Goal: Transaction & Acquisition: Purchase product/service

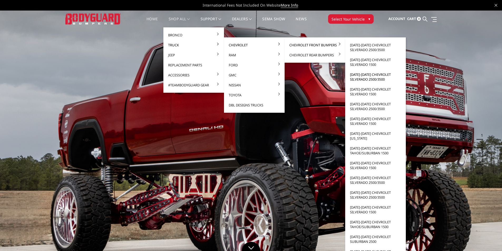
click at [376, 79] on link "[DATE]-[DATE] Chevrolet Silverado 2500/3500" at bounding box center [375, 77] width 56 height 15
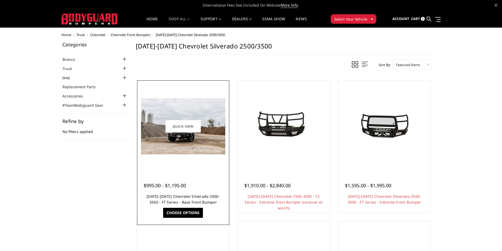
click at [183, 197] on link "2020-2023 Chevrolet Silverado 2500-3500 - FT Series - Base Front Bumper" at bounding box center [182, 199] width 73 height 11
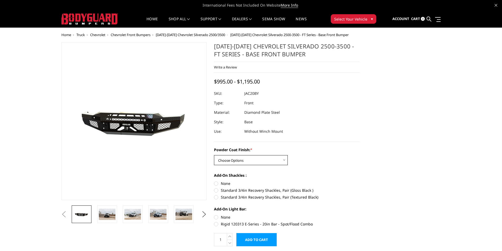
click at [233, 156] on select "Choose Options Bare Metal Gloss Black Powder Coat Textured Black Powder Coat" at bounding box center [251, 160] width 74 height 10
click at [214, 155] on select "Choose Options Bare Metal Gloss Black Powder Coat Textured Black Powder Coat" at bounding box center [251, 160] width 74 height 10
click at [236, 160] on select "Choose Options Bare Metal Gloss Black Powder Coat Textured Black Powder Coat" at bounding box center [251, 160] width 74 height 10
click at [214, 155] on select "Choose Options Bare Metal Gloss Black Powder Coat Textured Black Powder Coat" at bounding box center [251, 160] width 74 height 10
click at [241, 158] on select "Choose Options Bare Metal Gloss Black Powder Coat Textured Black Powder Coat" at bounding box center [251, 160] width 74 height 10
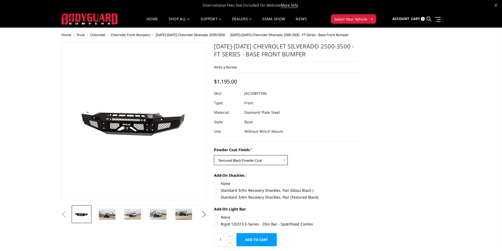
select select "3364"
click at [214, 155] on select "Choose Options Bare Metal Gloss Black Powder Coat Textured Black Powder Coat" at bounding box center [251, 160] width 74 height 10
click at [217, 197] on label "Standard 3/4in Recovery Shackles, Pair (Textured Black)" at bounding box center [286, 197] width 145 height 6
click at [359, 188] on input "Standard 3/4in Recovery Shackles, Pair (Textured Black)" at bounding box center [359, 188] width 0 height 0
radio input "true"
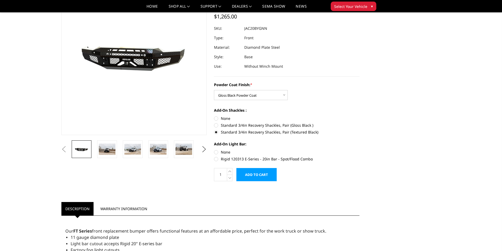
scroll to position [26, 0]
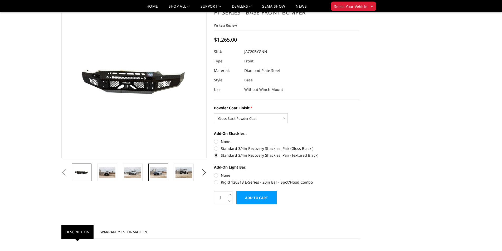
click at [155, 175] on img at bounding box center [158, 172] width 17 height 11
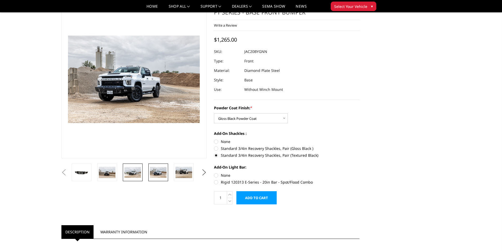
click at [136, 175] on img at bounding box center [132, 172] width 17 height 11
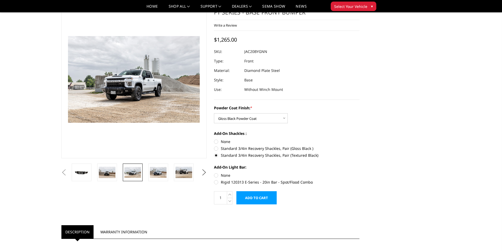
click at [122, 174] on li at bounding box center [135, 173] width 26 height 18
click at [183, 175] on img at bounding box center [183, 172] width 17 height 11
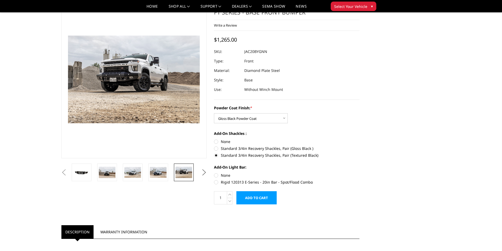
click at [203, 173] on button "Next" at bounding box center [204, 173] width 8 height 8
click at [188, 171] on img at bounding box center [183, 172] width 17 height 11
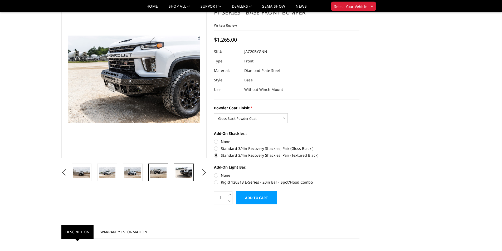
click at [158, 174] on img at bounding box center [158, 172] width 17 height 11
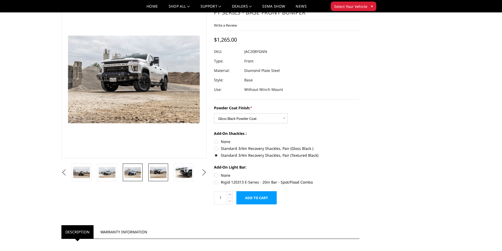
click at [135, 171] on img at bounding box center [132, 172] width 17 height 11
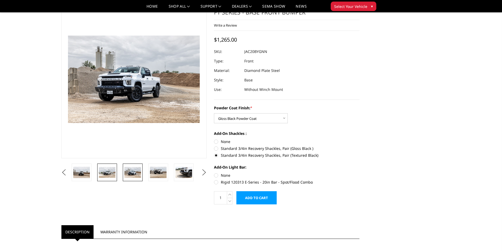
click at [115, 170] on img at bounding box center [107, 172] width 17 height 11
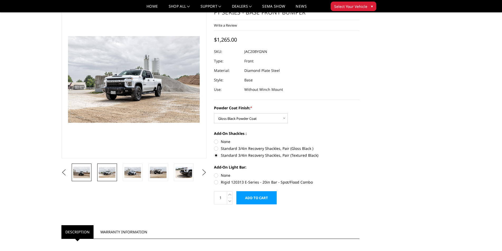
click at [90, 169] on link at bounding box center [82, 173] width 20 height 18
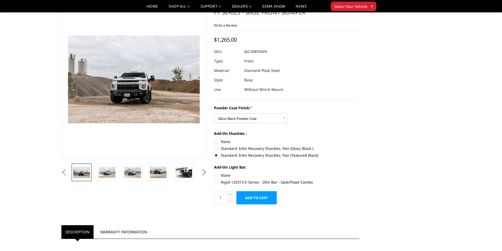
click at [65, 171] on button "Previous" at bounding box center [64, 173] width 8 height 8
click at [68, 175] on button "Previous" at bounding box center [64, 173] width 8 height 8
click at [215, 143] on label "None" at bounding box center [286, 142] width 145 height 6
click at [214, 139] on input "None" at bounding box center [214, 139] width 0 height 0
radio input "true"
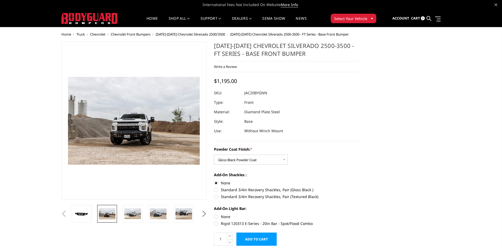
scroll to position [0, 0]
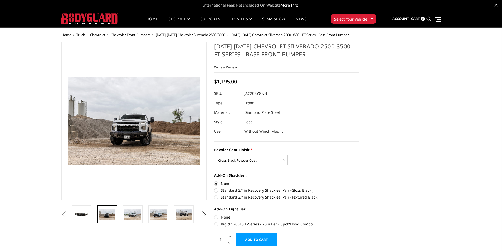
click at [68, 214] on button "Previous" at bounding box center [64, 214] width 8 height 8
click at [85, 214] on img at bounding box center [81, 213] width 17 height 7
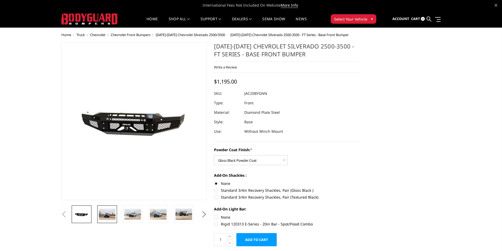
click at [108, 213] on img at bounding box center [107, 214] width 17 height 11
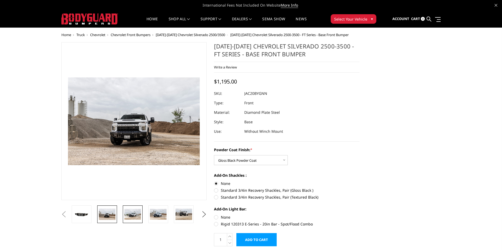
click at [131, 214] on img at bounding box center [132, 214] width 17 height 11
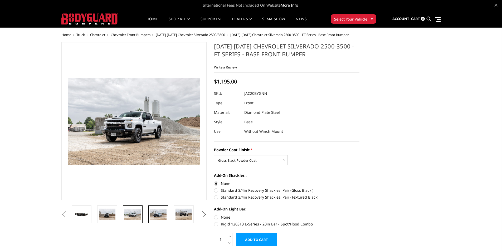
click at [160, 213] on img at bounding box center [158, 214] width 17 height 11
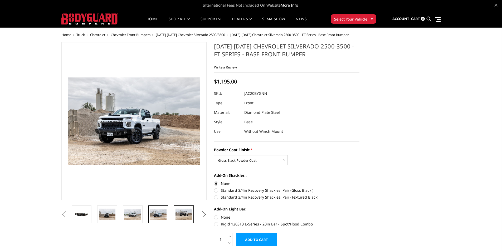
click at [183, 213] on img at bounding box center [183, 214] width 17 height 11
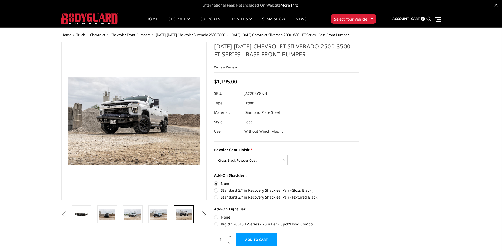
click at [204, 213] on button "Next" at bounding box center [204, 214] width 8 height 8
click at [179, 214] on img at bounding box center [183, 214] width 17 height 11
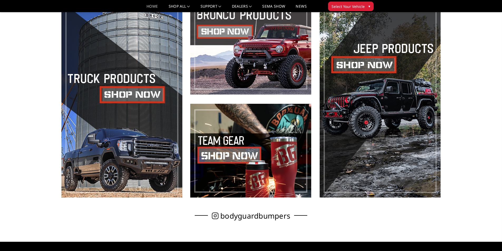
scroll to position [290, 0]
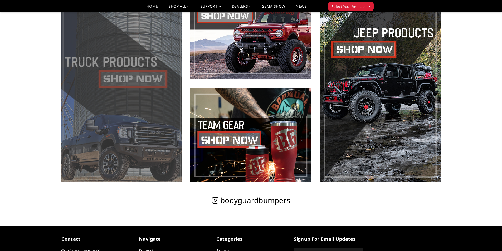
click at [134, 79] on span at bounding box center [121, 83] width 121 height 197
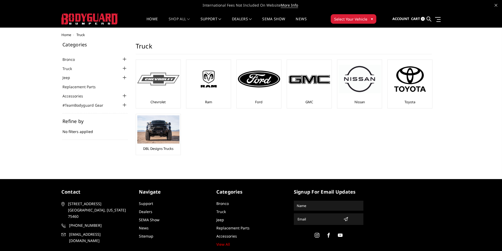
click at [164, 85] on img at bounding box center [158, 79] width 42 height 13
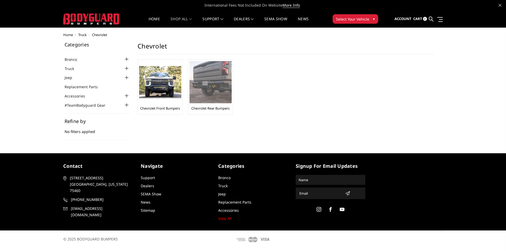
click at [208, 110] on link "Chevrolet Rear Bumpers" at bounding box center [210, 108] width 38 height 5
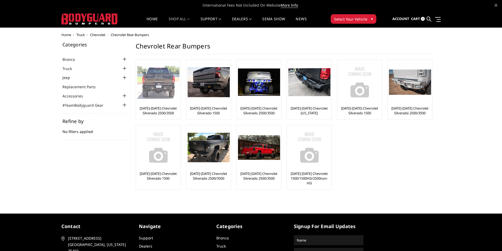
click at [158, 109] on link "[DATE]-[DATE] Chevrolet Silverado 2500/3500" at bounding box center [158, 110] width 42 height 9
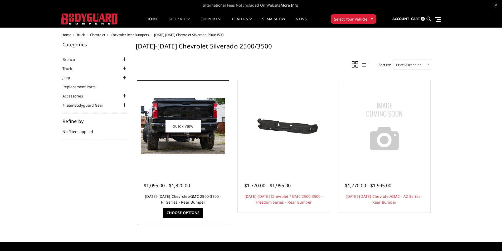
click at [161, 194] on link "[DATE]-[DATE] Chevrolet/GMC 2500-3500 - FT Series - Rear Bumper" at bounding box center [183, 199] width 76 height 11
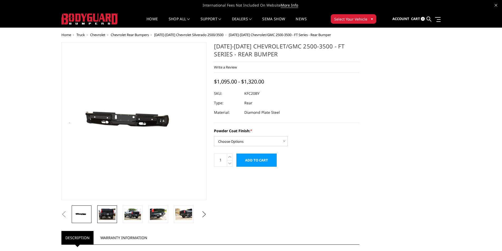
click at [106, 212] on img at bounding box center [107, 214] width 17 height 11
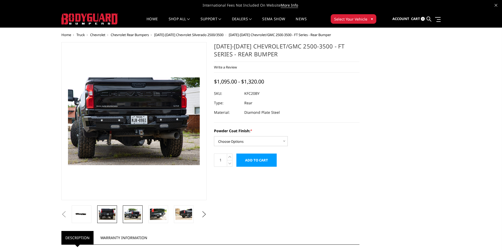
click at [133, 214] on img at bounding box center [132, 214] width 17 height 11
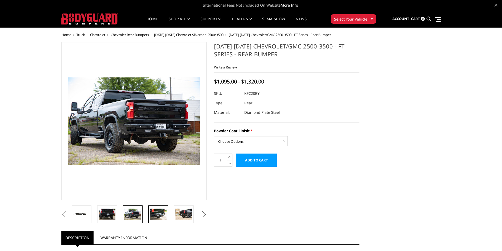
click at [153, 213] on img at bounding box center [158, 214] width 17 height 11
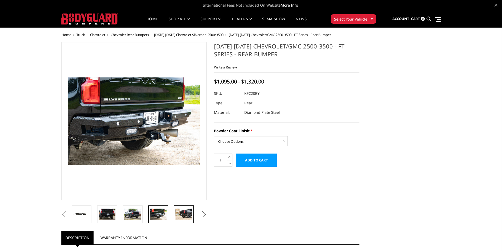
click at [185, 213] on img at bounding box center [183, 214] width 17 height 11
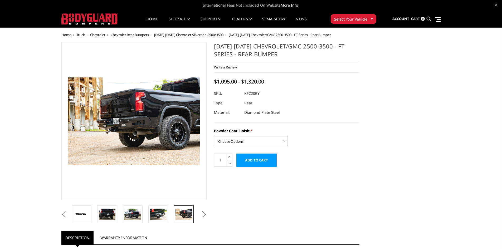
click at [203, 212] on button "Next" at bounding box center [204, 214] width 8 height 8
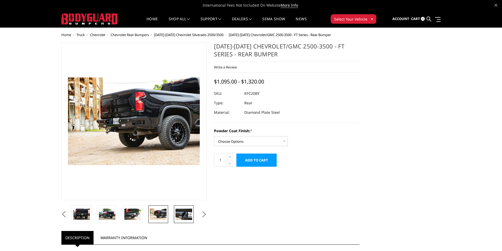
click at [185, 213] on img at bounding box center [183, 214] width 17 height 11
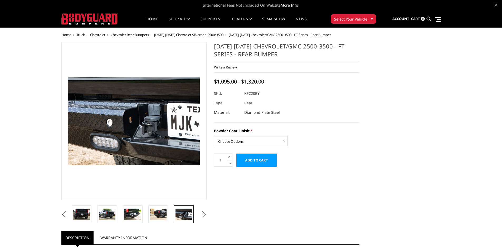
click at [204, 212] on button "Next" at bounding box center [204, 214] width 8 height 8
click at [182, 214] on img at bounding box center [183, 214] width 17 height 11
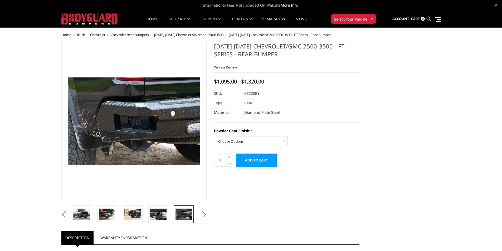
click at [205, 215] on button "Next" at bounding box center [204, 214] width 8 height 8
click at [187, 214] on img at bounding box center [183, 214] width 17 height 11
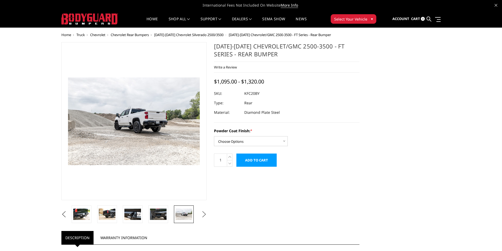
click at [206, 213] on button "Next" at bounding box center [204, 214] width 8 height 8
click at [182, 213] on img at bounding box center [183, 214] width 17 height 11
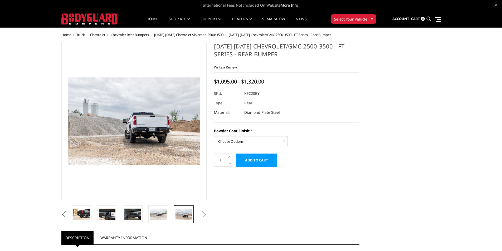
click at [204, 213] on button "Next" at bounding box center [204, 214] width 8 height 8
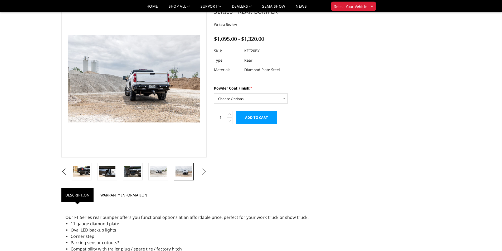
scroll to position [26, 0]
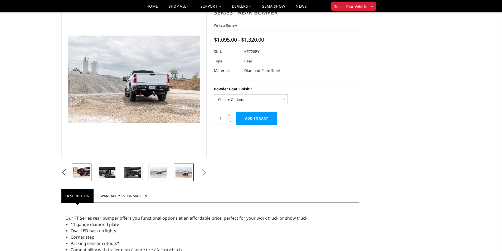
click at [85, 172] on img at bounding box center [81, 172] width 17 height 11
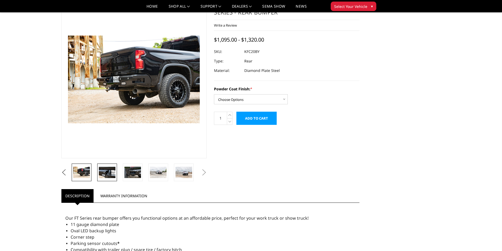
click at [104, 173] on img at bounding box center [107, 172] width 17 height 11
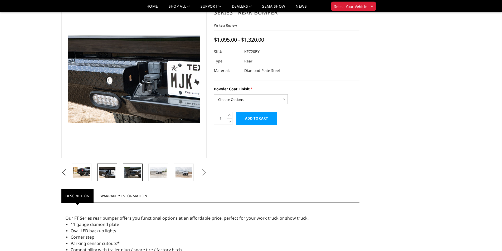
click at [125, 173] on img at bounding box center [132, 172] width 17 height 11
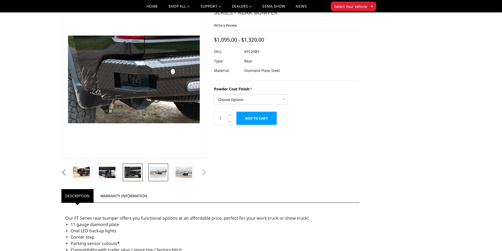
click at [158, 171] on img at bounding box center [158, 172] width 17 height 11
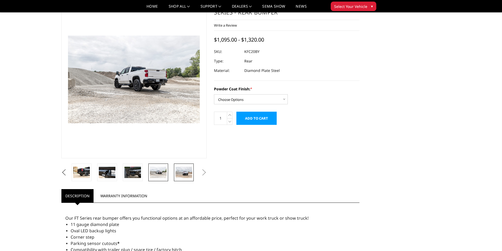
click at [178, 169] on img at bounding box center [183, 172] width 17 height 11
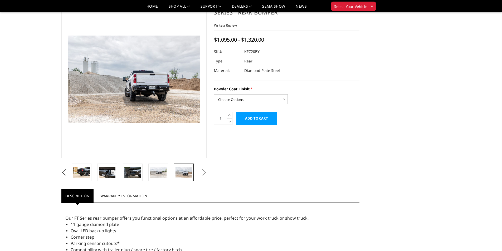
click at [205, 174] on button "Next" at bounding box center [204, 173] width 8 height 8
click at [232, 96] on select "Choose Options Bare Metal Gloss Black Powder Coat Textured Black Powder Coat" at bounding box center [251, 99] width 74 height 10
click at [214, 94] on select "Choose Options Bare Metal Gloss Black Powder Coat Textured Black Powder Coat" at bounding box center [251, 99] width 74 height 10
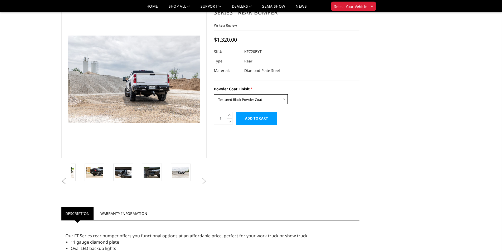
click at [241, 99] on select "Choose Options Bare Metal Gloss Black Powder Coat Textured Black Powder Coat" at bounding box center [251, 99] width 74 height 10
click at [214, 94] on select "Choose Options Bare Metal Gloss Black Powder Coat Textured Black Powder Coat" at bounding box center [251, 99] width 74 height 10
click at [243, 99] on select "Choose Options Bare Metal Gloss Black Powder Coat Textured Black Powder Coat" at bounding box center [251, 99] width 74 height 10
click at [214, 94] on select "Choose Options Bare Metal Gloss Black Powder Coat Textured Black Powder Coat" at bounding box center [251, 99] width 74 height 10
click at [236, 100] on select "Choose Options Bare Metal Gloss Black Powder Coat Textured Black Powder Coat" at bounding box center [251, 99] width 74 height 10
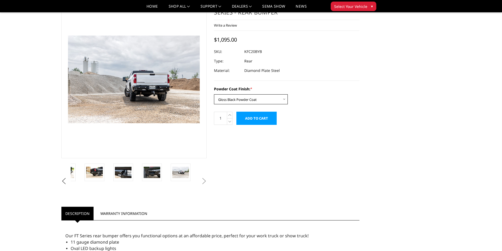
click at [214, 94] on select "Choose Options Bare Metal Gloss Black Powder Coat Textured Black Powder Coat" at bounding box center [251, 99] width 74 height 10
click at [98, 167] on img at bounding box center [94, 172] width 17 height 11
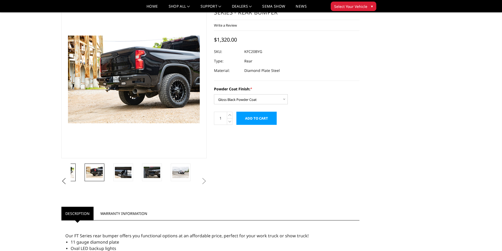
click at [72, 173] on img at bounding box center [65, 172] width 17 height 11
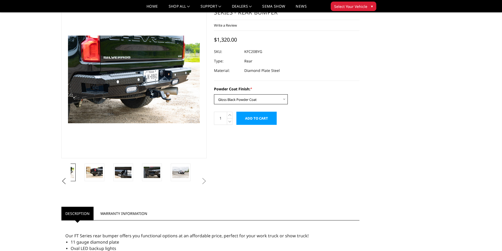
click at [242, 100] on select "Choose Options Bare Metal Gloss Black Powder Coat Textured Black Powder Coat" at bounding box center [251, 99] width 74 height 10
select select "3419"
click at [214, 94] on select "Choose Options Bare Metal Gloss Black Powder Coat Textured Black Powder Coat" at bounding box center [251, 99] width 74 height 10
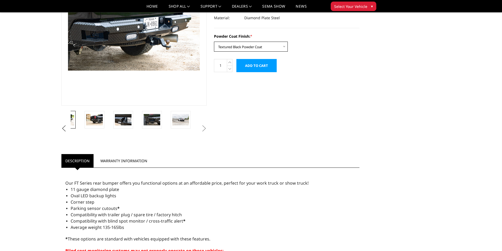
scroll to position [0, 0]
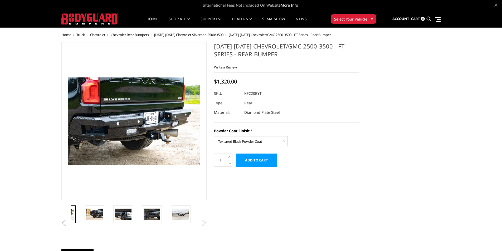
click at [100, 36] on span "Chevrolet" at bounding box center [97, 34] width 15 height 5
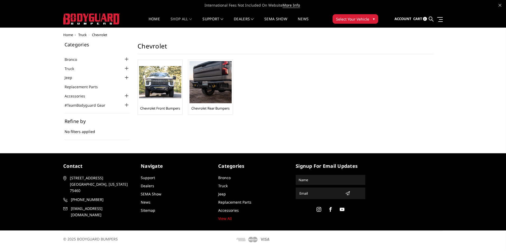
click at [83, 36] on span "Truck" at bounding box center [82, 34] width 8 height 5
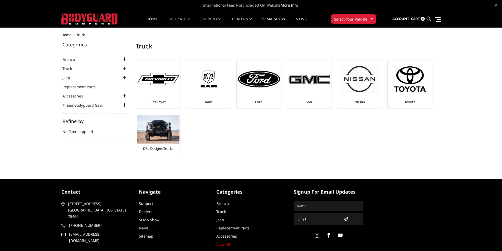
click at [125, 67] on div at bounding box center [124, 68] width 6 height 6
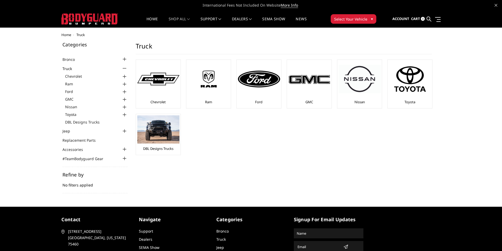
click at [124, 77] on div at bounding box center [124, 76] width 6 height 6
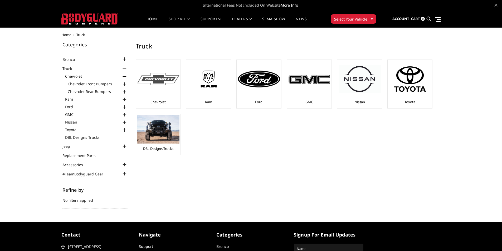
click at [158, 90] on div at bounding box center [158, 79] width 42 height 36
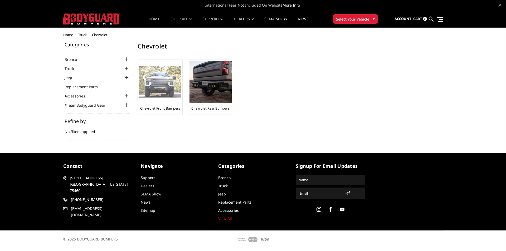
click at [156, 109] on link "Chevrolet Front Bumpers" at bounding box center [160, 108] width 40 height 5
click at [156, 105] on div "Chevrolet Front Bumpers" at bounding box center [160, 87] width 42 height 52
click at [160, 109] on link "Chevrolet Front Bumpers" at bounding box center [160, 108] width 40 height 5
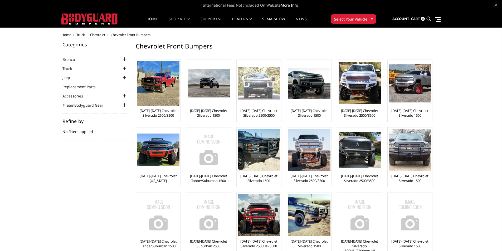
click at [260, 109] on link "[DATE]-[DATE] Chevrolet Silverado 2500/3500" at bounding box center [259, 112] width 42 height 9
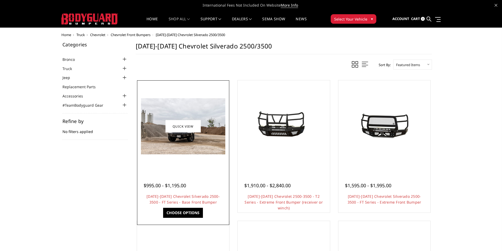
click at [173, 199] on h4 "2020-2023 Chevrolet Silverado 2500-3500 - FT Series - Base Front Bumper" at bounding box center [183, 200] width 79 height 12
click at [180, 210] on link "Choose Options" at bounding box center [183, 213] width 40 height 10
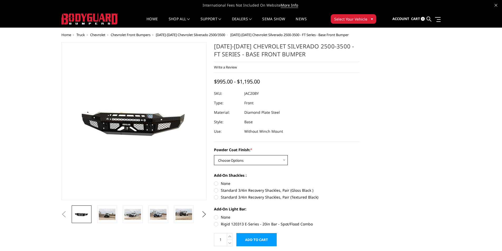
click at [247, 159] on select "Choose Options Bare Metal Gloss Black Powder Coat Textured Black Powder Coat" at bounding box center [251, 160] width 74 height 10
click at [214, 155] on select "Choose Options Bare Metal Gloss Black Powder Coat Textured Black Powder Coat" at bounding box center [251, 160] width 74 height 10
click at [236, 156] on select "Choose Options Bare Metal Gloss Black Powder Coat Textured Black Powder Coat" at bounding box center [251, 160] width 74 height 10
select select "3364"
click at [214, 155] on select "Choose Options Bare Metal Gloss Black Powder Coat Textured Black Powder Coat" at bounding box center [251, 160] width 74 height 10
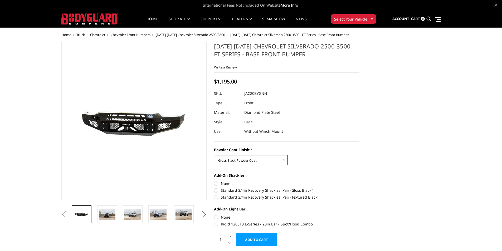
click at [238, 159] on select "Choose Options Bare Metal Gloss Black Powder Coat Textured Black Powder Coat" at bounding box center [251, 160] width 74 height 10
select select
click at [214, 155] on select "Choose Options Bare Metal Gloss Black Powder Coat Textured Black Powder Coat" at bounding box center [251, 160] width 74 height 10
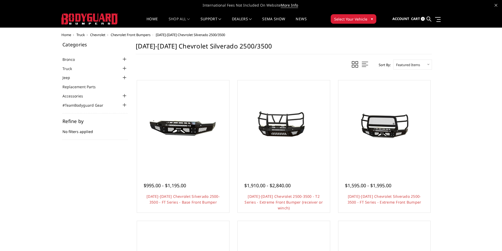
click at [99, 35] on span "Chevrolet" at bounding box center [97, 34] width 15 height 5
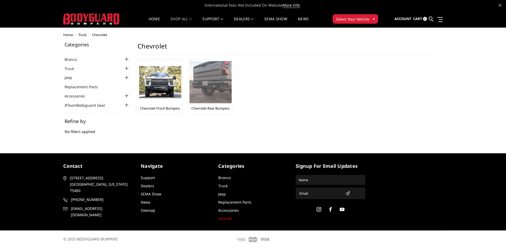
click at [203, 107] on link "Chevrolet Rear Bumpers" at bounding box center [210, 108] width 38 height 5
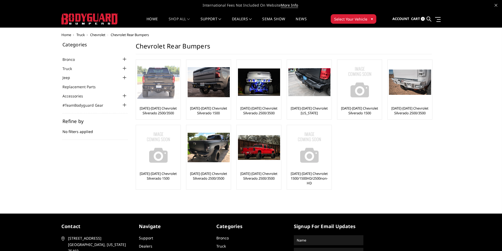
click at [162, 109] on link "[DATE]-[DATE] Chevrolet Silverado 2500/3500" at bounding box center [158, 110] width 42 height 9
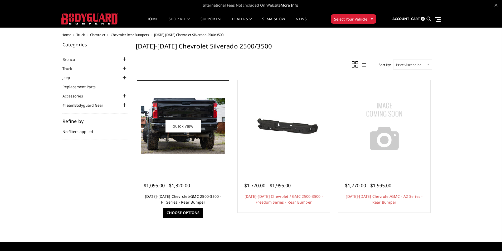
click at [180, 196] on link "2020-2025 Chevrolet/GMC 2500-3500 - FT Series - Rear Bumper" at bounding box center [183, 199] width 76 height 11
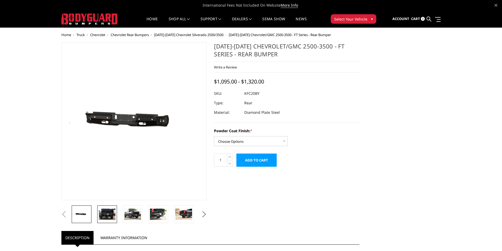
click at [113, 212] on img at bounding box center [107, 214] width 17 height 11
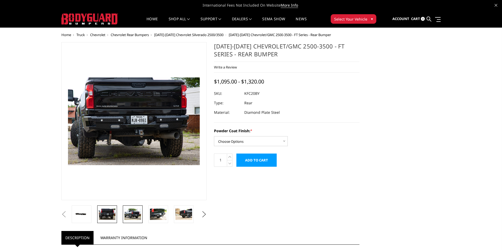
click at [134, 214] on img at bounding box center [132, 214] width 17 height 11
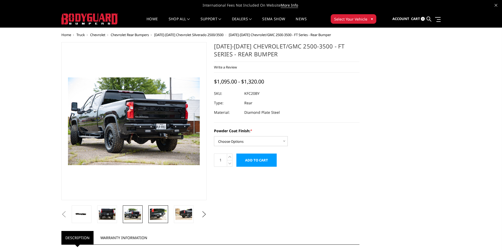
click at [156, 214] on img at bounding box center [158, 214] width 17 height 11
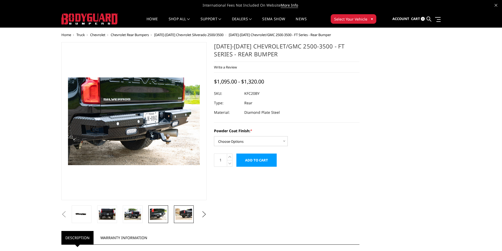
click at [188, 213] on img at bounding box center [183, 214] width 17 height 11
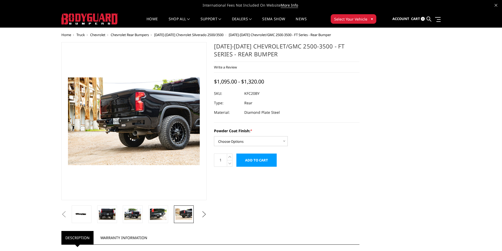
click at [201, 212] on button "Next" at bounding box center [204, 214] width 8 height 8
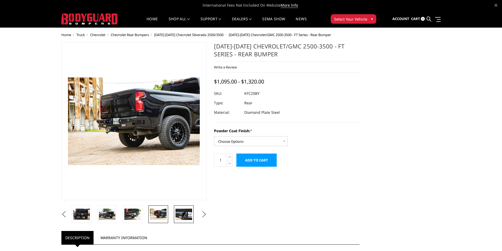
click at [185, 215] on img at bounding box center [183, 214] width 17 height 11
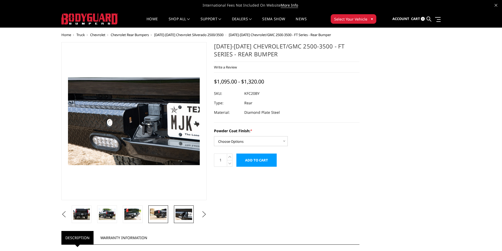
click at [156, 214] on img at bounding box center [158, 214] width 17 height 11
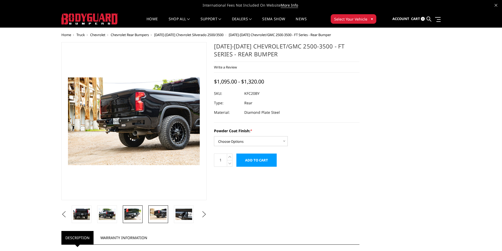
click at [127, 214] on img at bounding box center [132, 214] width 17 height 11
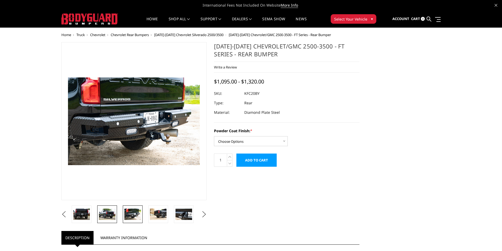
click at [110, 213] on img at bounding box center [107, 214] width 17 height 11
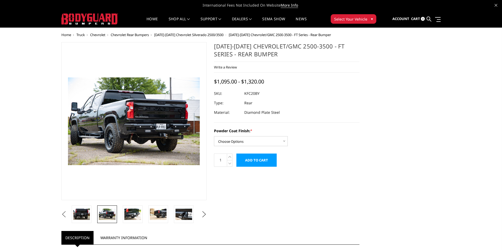
click at [68, 210] on button "Previous" at bounding box center [64, 214] width 8 height 8
click at [68, 211] on button "Previous" at bounding box center [64, 214] width 8 height 8
click at [108, 214] on img at bounding box center [107, 214] width 17 height 11
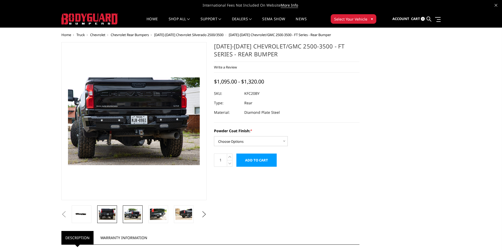
click at [134, 214] on img at bounding box center [132, 214] width 17 height 11
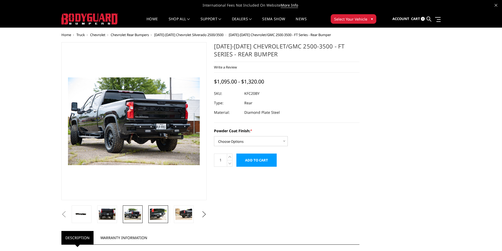
click at [153, 214] on img at bounding box center [158, 214] width 17 height 11
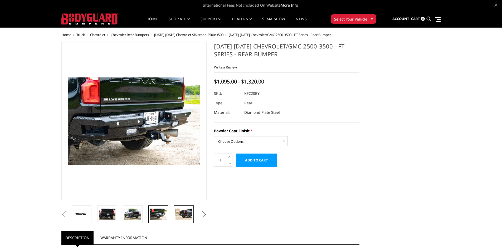
click at [184, 213] on img at bounding box center [183, 214] width 17 height 11
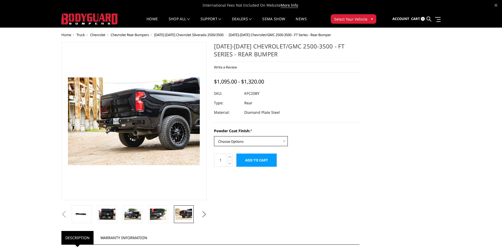
click at [255, 145] on select "Choose Options Bare Metal Gloss Black Powder Coat Textured Black Powder Coat" at bounding box center [251, 141] width 74 height 10
select select "3417"
click at [214, 136] on select "Choose Options Bare Metal Gloss Black Powder Coat Textured Black Powder Coat" at bounding box center [251, 141] width 74 height 10
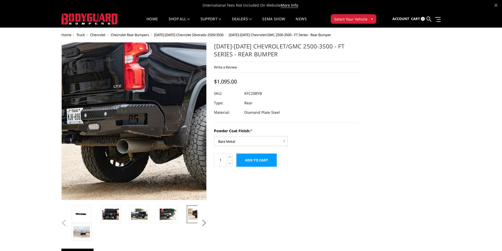
click at [144, 133] on img at bounding box center [120, 116] width 337 height 225
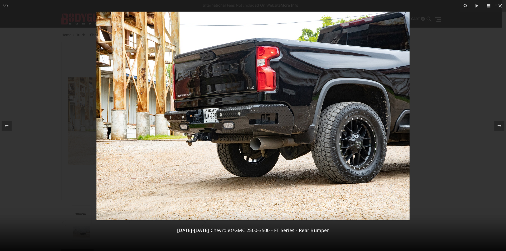
click at [33, 86] on div at bounding box center [253, 125] width 506 height 251
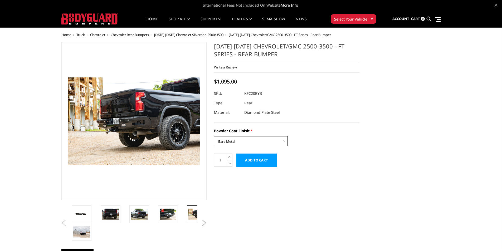
click at [232, 141] on select "Choose Options Bare Metal Gloss Black Powder Coat Textured Black Powder Coat" at bounding box center [251, 141] width 74 height 10
click at [214, 136] on select "Choose Options Bare Metal Gloss Black Powder Coat Textured Black Powder Coat" at bounding box center [251, 141] width 74 height 10
click at [114, 213] on img at bounding box center [110, 214] width 17 height 11
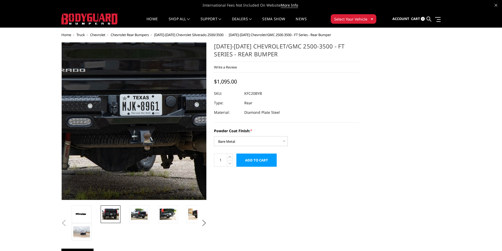
click at [139, 151] on img at bounding box center [127, 108] width 337 height 225
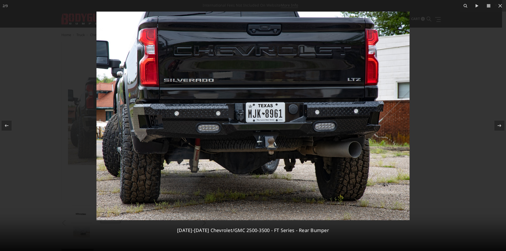
click at [42, 61] on div at bounding box center [253, 125] width 506 height 251
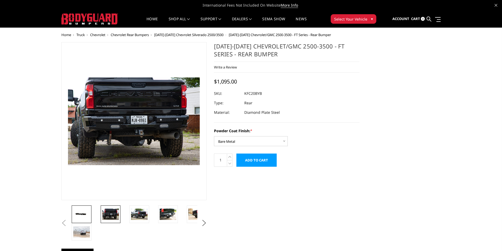
click at [80, 214] on img at bounding box center [81, 214] width 17 height 8
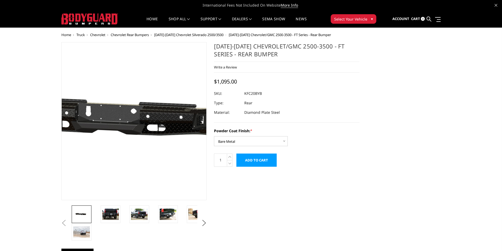
click at [134, 116] on img at bounding box center [134, 121] width 337 height 160
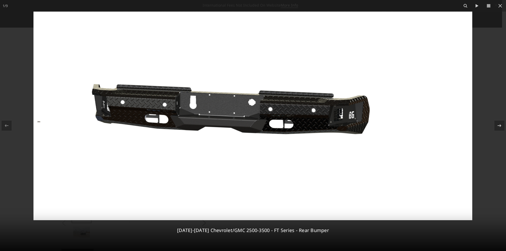
click at [15, 62] on div at bounding box center [253, 125] width 506 height 251
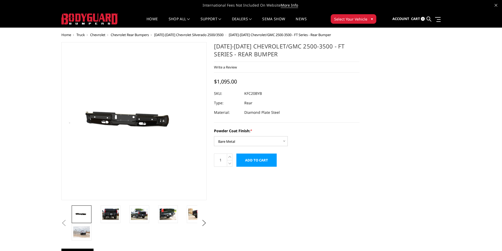
click at [99, 34] on span "Chevrolet" at bounding box center [97, 34] width 15 height 5
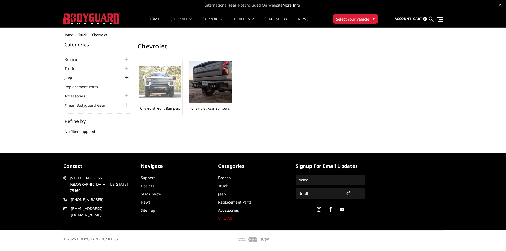
click at [154, 108] on link "Chevrolet Front Bumpers" at bounding box center [160, 108] width 40 height 5
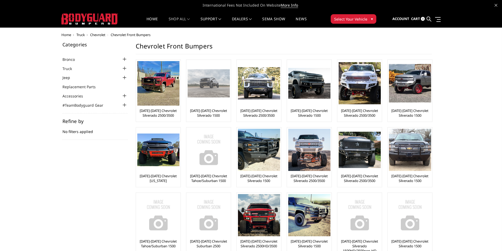
click at [204, 112] on link "[DATE]-[DATE] Chevrolet Silverado 1500" at bounding box center [209, 112] width 42 height 9
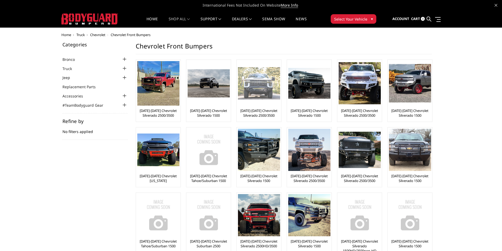
click at [261, 109] on link "[DATE]-[DATE] Chevrolet Silverado 2500/3500" at bounding box center [259, 112] width 42 height 9
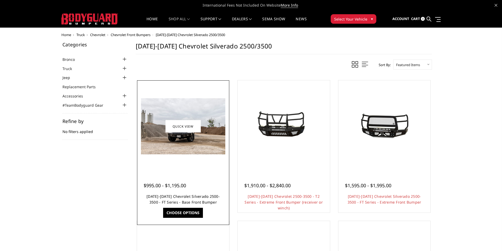
click at [168, 197] on link "[DATE]-[DATE] Chevrolet Silverado 2500-3500 - FT Series - Base Front Bumper" at bounding box center [182, 199] width 73 height 11
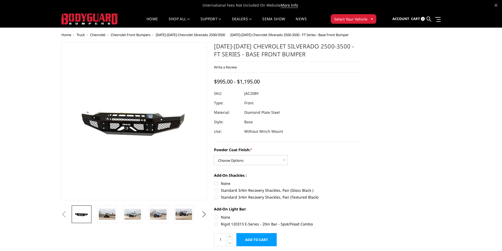
click at [138, 125] on img at bounding box center [128, 121] width 337 height 151
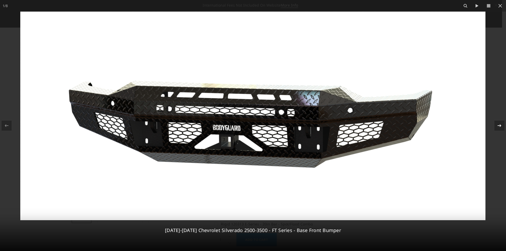
click at [501, 125] on icon at bounding box center [499, 125] width 6 height 6
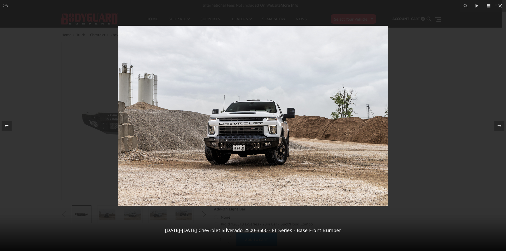
click at [6, 126] on icon at bounding box center [7, 125] width 4 height 3
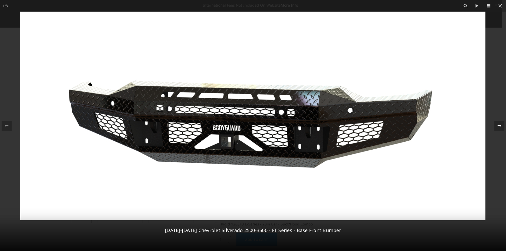
click at [502, 127] on div at bounding box center [499, 126] width 10 height 10
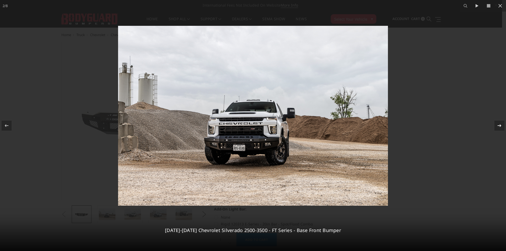
click at [502, 127] on div at bounding box center [499, 126] width 10 height 10
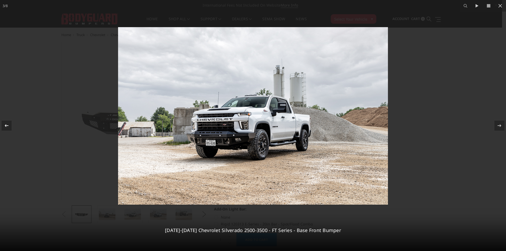
click at [6, 124] on icon at bounding box center [6, 125] width 6 height 6
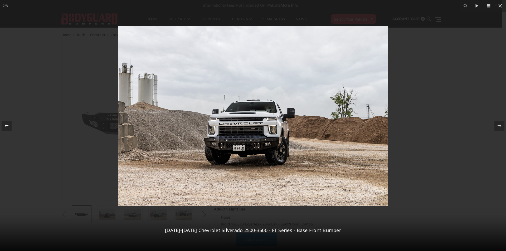
click at [6, 124] on icon at bounding box center [6, 125] width 6 height 6
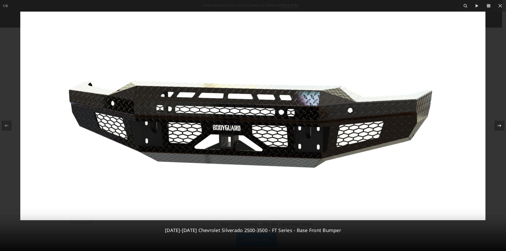
click at [9, 90] on div at bounding box center [253, 125] width 506 height 251
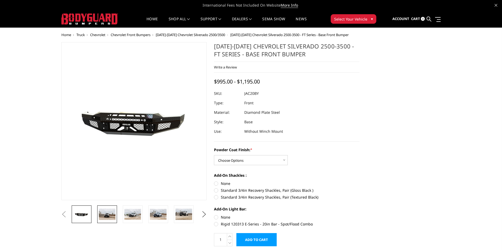
click at [107, 214] on img at bounding box center [107, 214] width 17 height 11
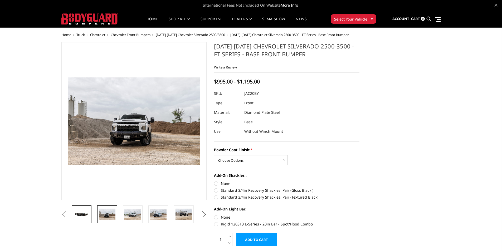
click at [86, 218] on link at bounding box center [82, 214] width 20 height 18
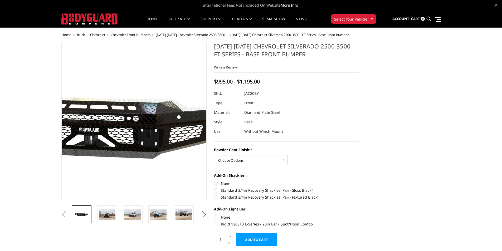
click at [154, 118] on img at bounding box center [108, 121] width 337 height 151
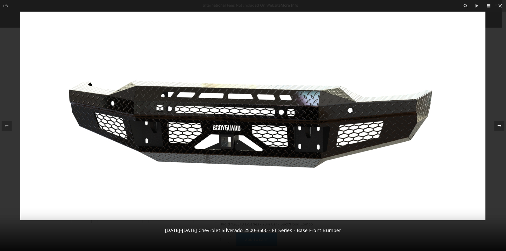
click at [502, 125] on icon at bounding box center [499, 125] width 6 height 6
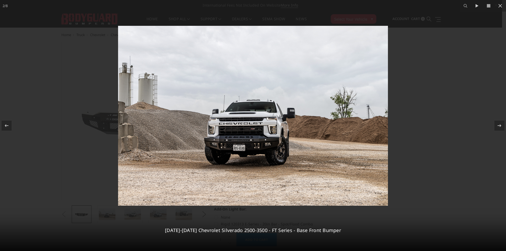
click at [469, 97] on div at bounding box center [253, 125] width 506 height 251
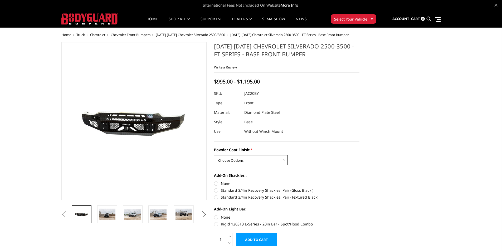
click at [251, 158] on select "Choose Options Bare Metal Gloss Black Powder Coat Textured Black Powder Coat" at bounding box center [251, 160] width 74 height 10
select select "3363"
click at [214, 155] on select "Choose Options Bare Metal Gloss Black Powder Coat Textured Black Powder Coat" at bounding box center [251, 160] width 74 height 10
click at [102, 35] on span "Chevrolet" at bounding box center [97, 34] width 15 height 5
